Goal: Task Accomplishment & Management: Manage account settings

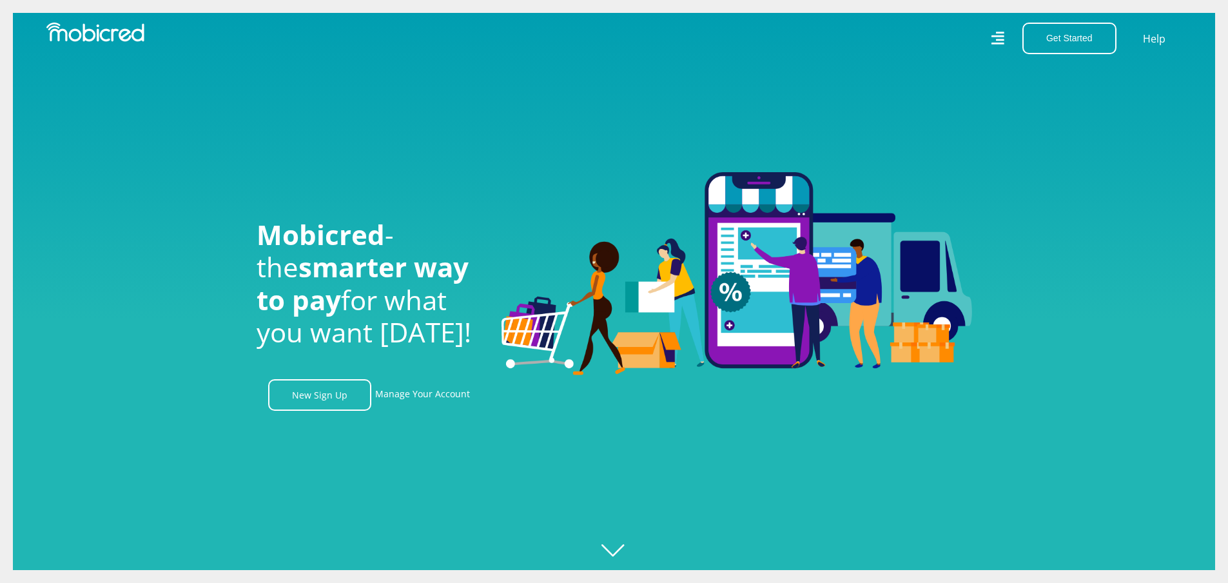
click at [412, 403] on link "Manage Your Account" at bounding box center [422, 395] width 95 height 32
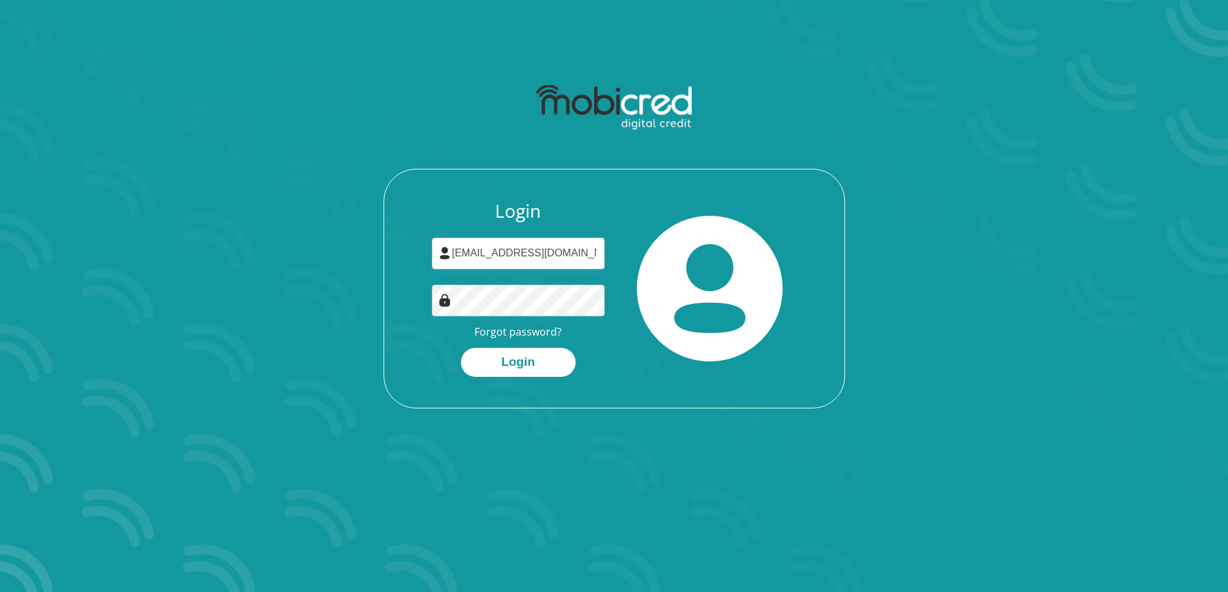
drag, startPoint x: 0, startPoint y: 0, endPoint x: 531, endPoint y: 255, distance: 588.8
click at [531, 255] on input "khambanevg@yahoo.com" at bounding box center [518, 254] width 173 height 32
click at [744, 376] on div "Login khambanevg@yahoo.com Forgot password? Login" at bounding box center [614, 303] width 460 height 207
click at [543, 358] on button "Login" at bounding box center [518, 362] width 115 height 29
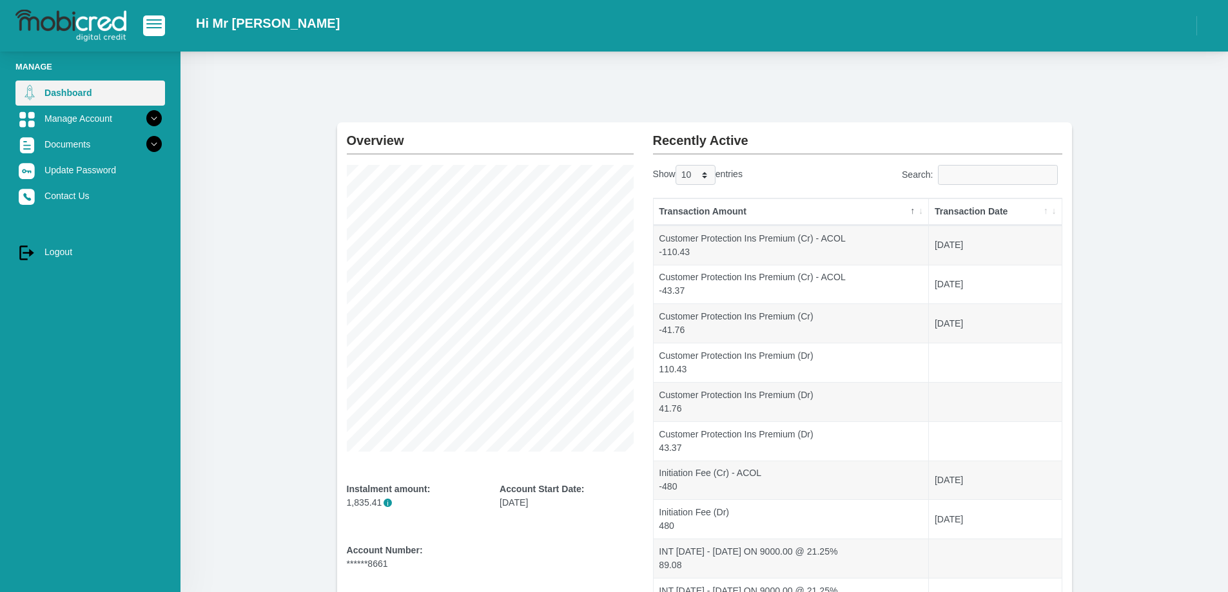
click at [79, 92] on link "Dashboard" at bounding box center [89, 93] width 149 height 24
click at [64, 121] on link "Manage Account" at bounding box center [89, 118] width 149 height 24
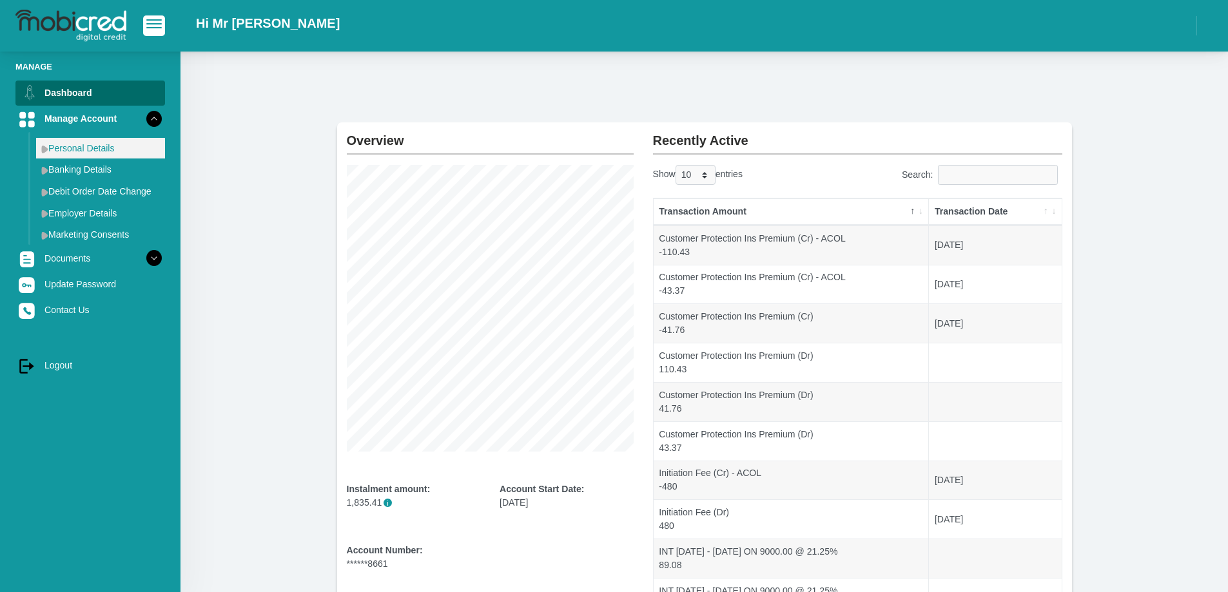
click at [88, 156] on link "Personal Details" at bounding box center [100, 148] width 129 height 21
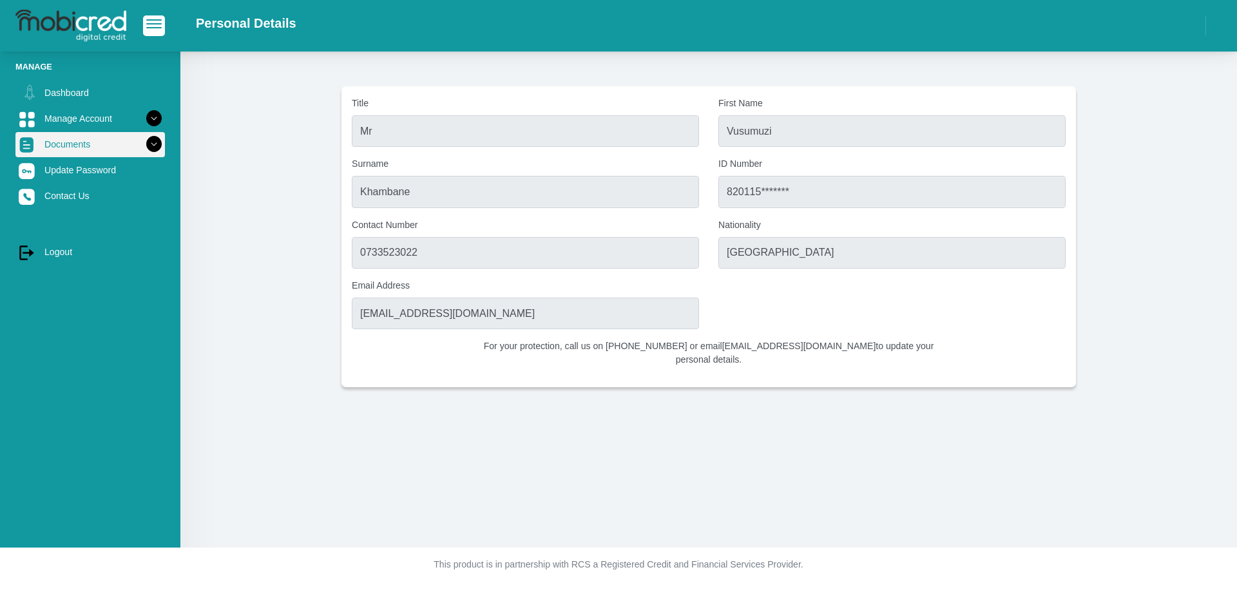
click at [48, 141] on link "Documents" at bounding box center [89, 144] width 149 height 24
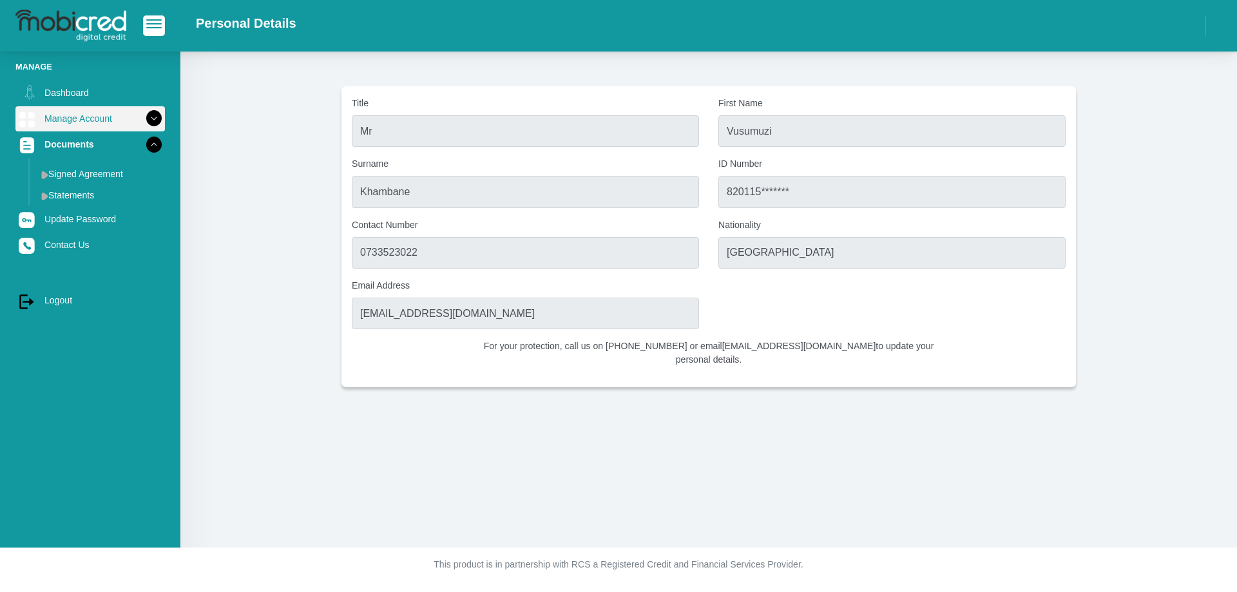
click at [71, 107] on link "Manage Account" at bounding box center [89, 118] width 149 height 24
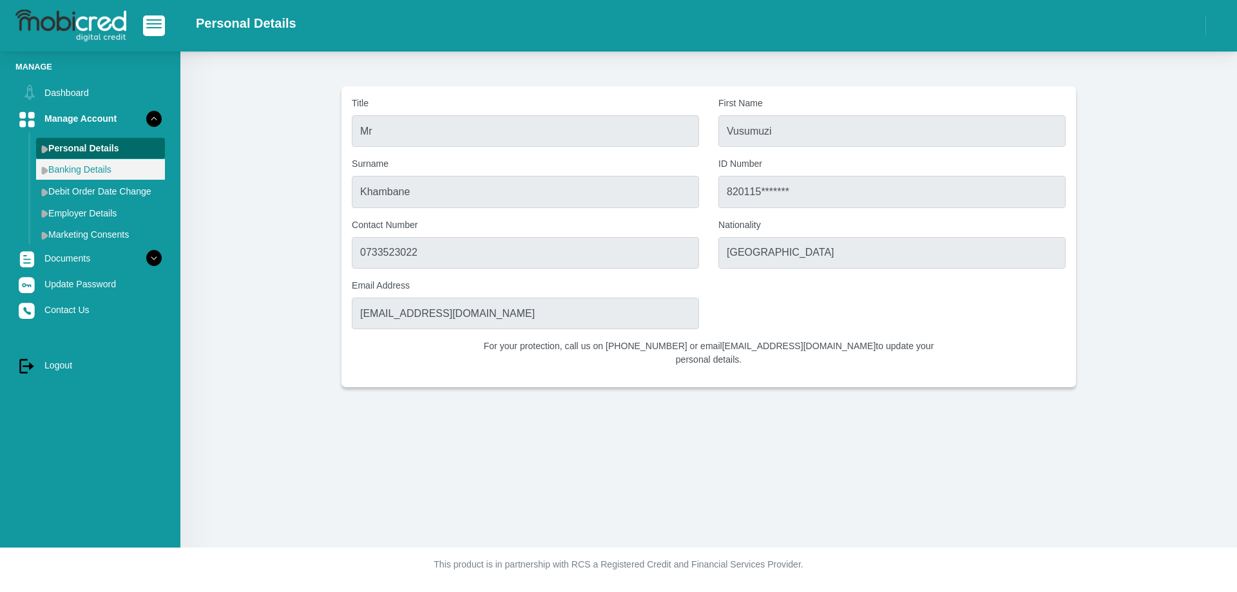
click at [68, 164] on link "Banking Details" at bounding box center [100, 169] width 129 height 21
click at [72, 198] on link "Debit Order Date Change" at bounding box center [100, 191] width 129 height 21
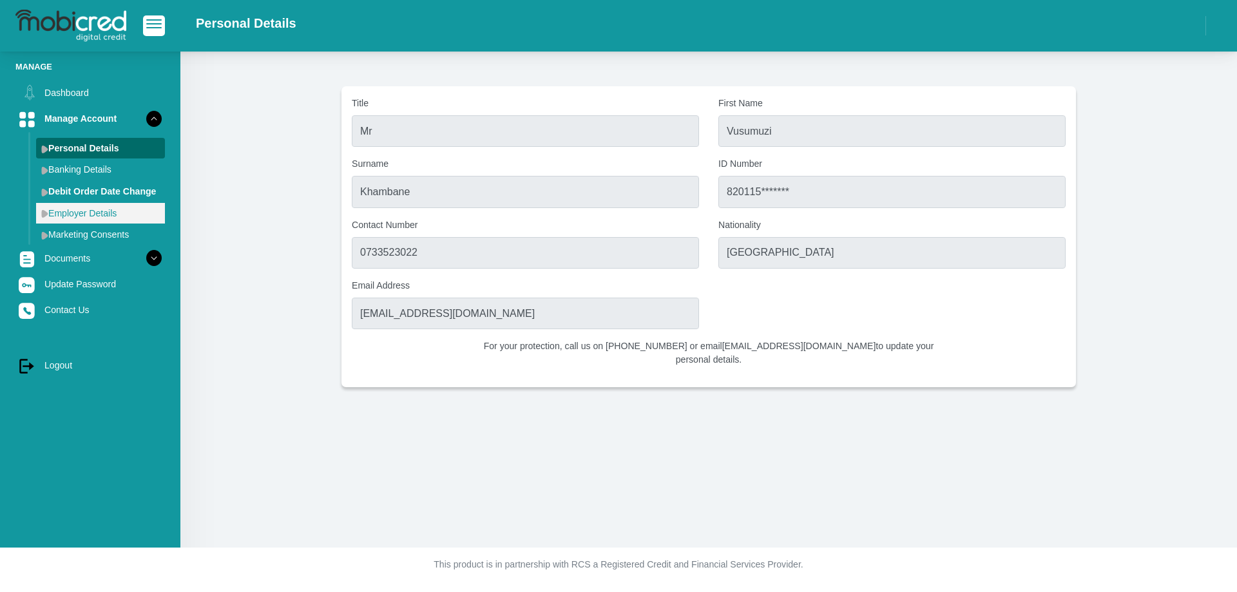
click at [73, 211] on link "Employer Details" at bounding box center [100, 213] width 129 height 21
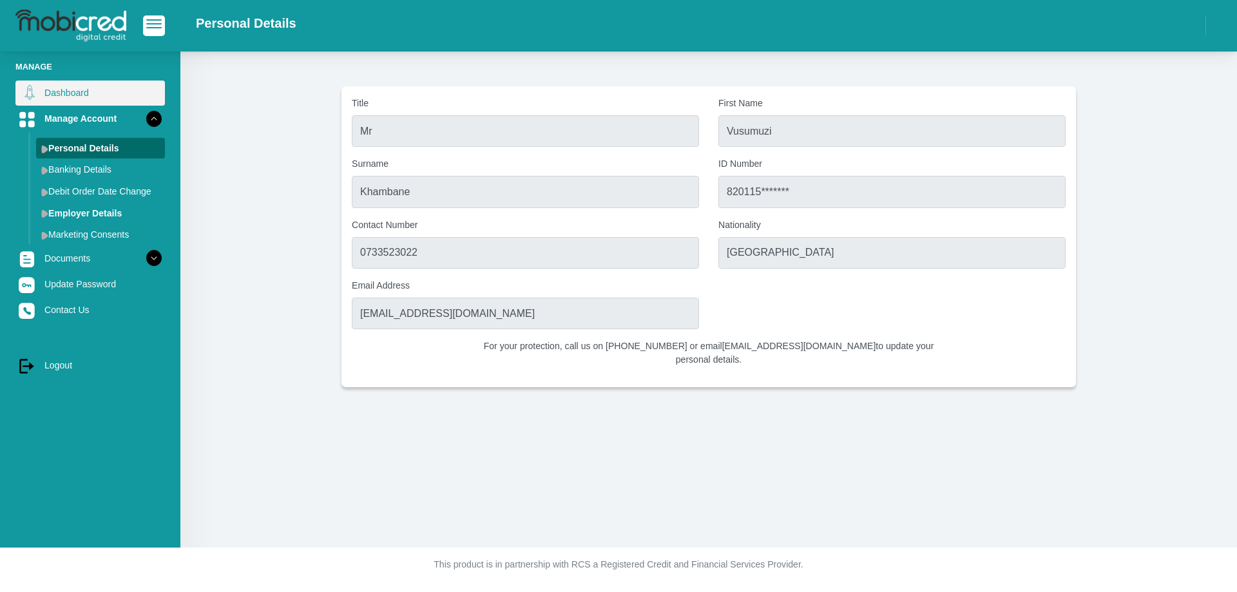
click at [66, 94] on link "Dashboard" at bounding box center [89, 93] width 149 height 24
